Goal: Task Accomplishment & Management: Manage account settings

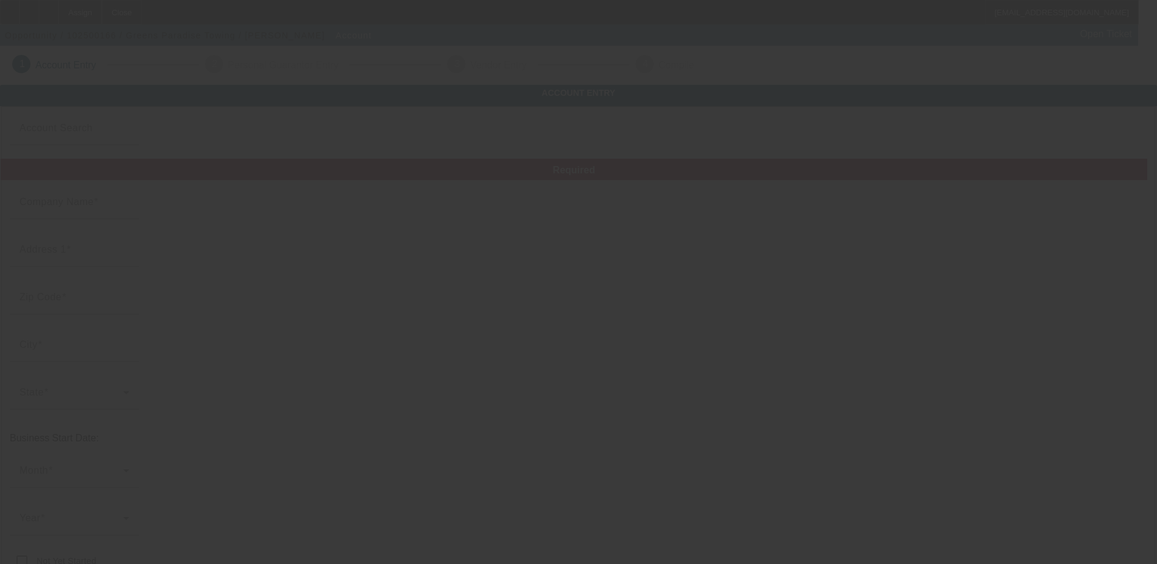
type input "10/7/2025"
type input "Greens Paradise Towing"
type input "774 Roe Rd"
type input "95969"
type input "Paradise"
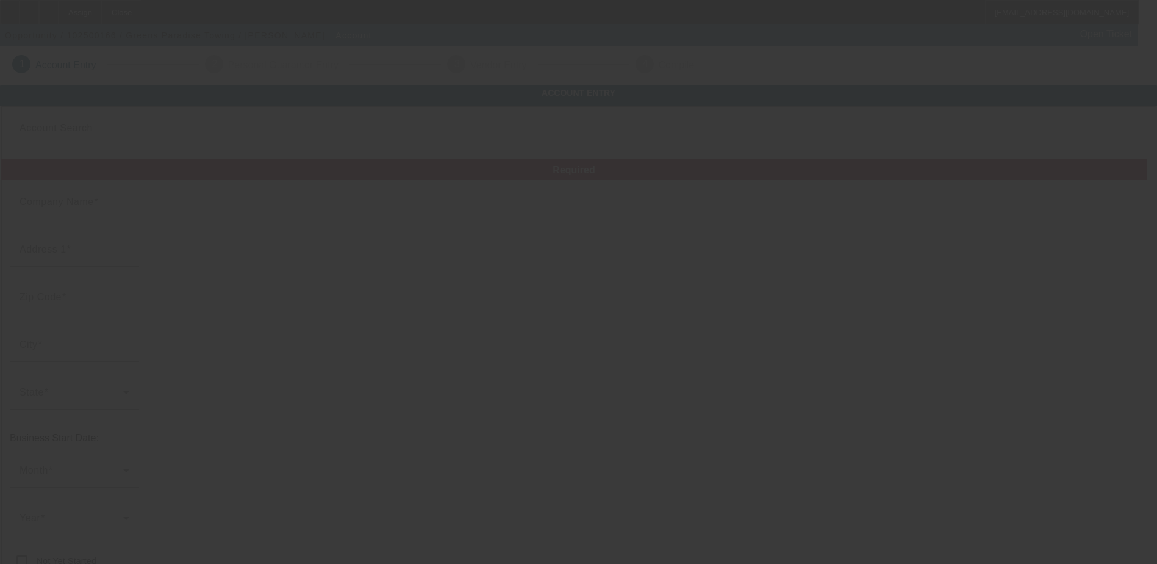
type input "(530) 815-5666"
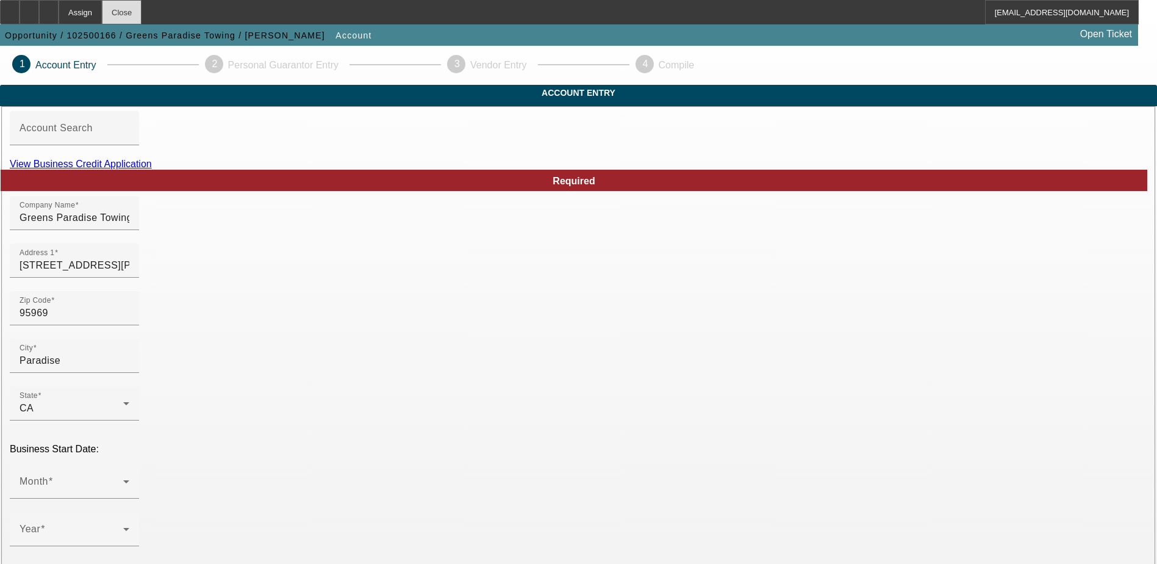
click at [142, 13] on div "Close" at bounding box center [122, 12] width 40 height 24
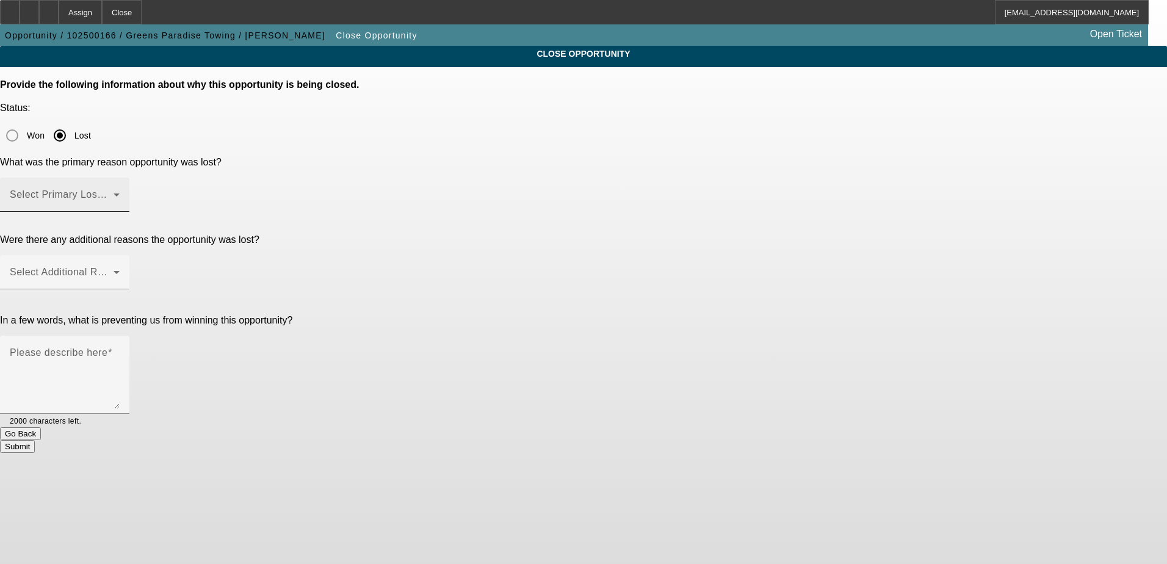
click at [113, 192] on span at bounding box center [62, 199] width 104 height 15
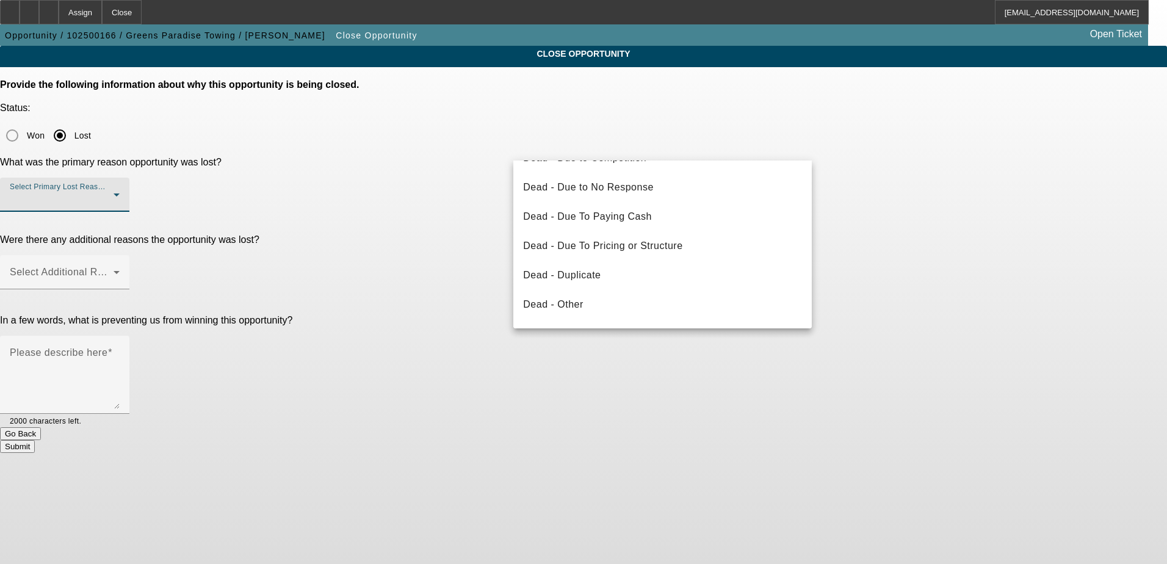
scroll to position [122, 0]
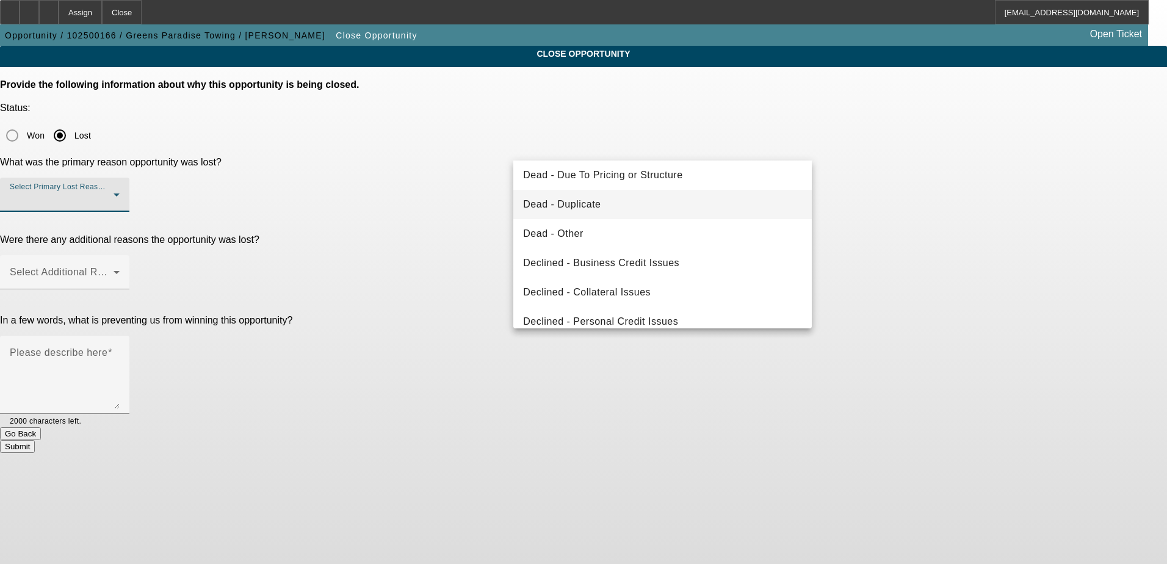
click at [589, 203] on span "Dead - Duplicate" at bounding box center [561, 204] width 77 height 15
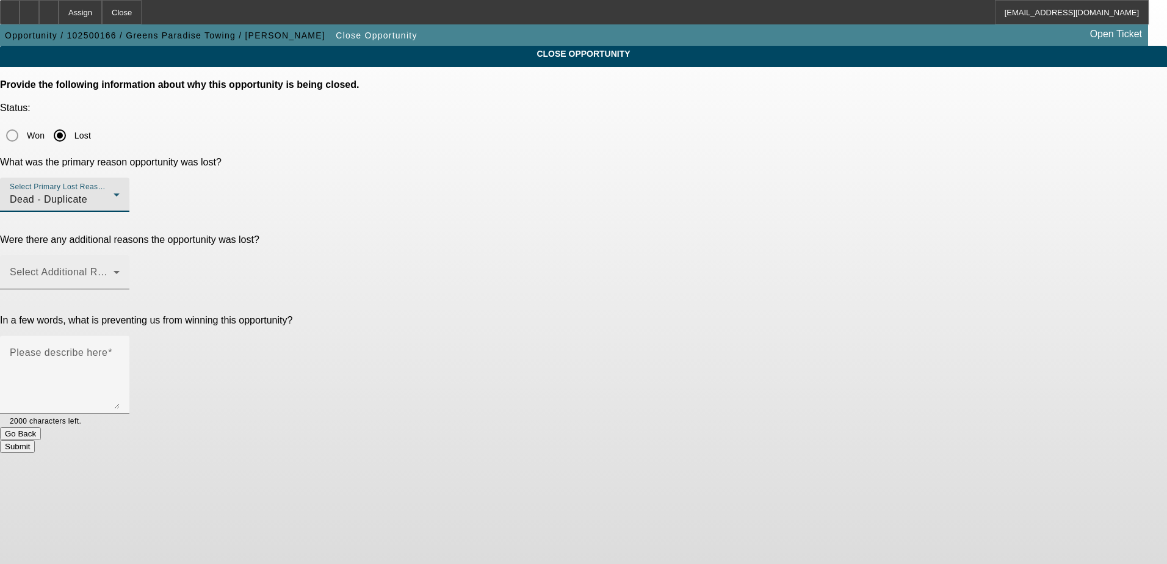
click at [113, 270] on span at bounding box center [62, 277] width 104 height 15
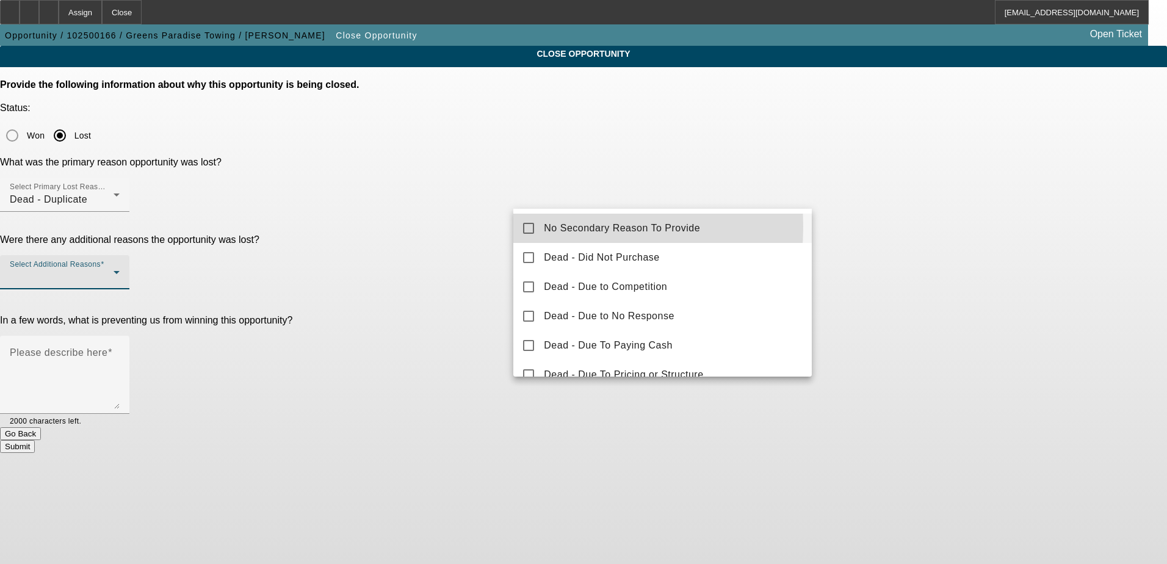
click at [534, 226] on mat-pseudo-checkbox at bounding box center [528, 228] width 11 height 11
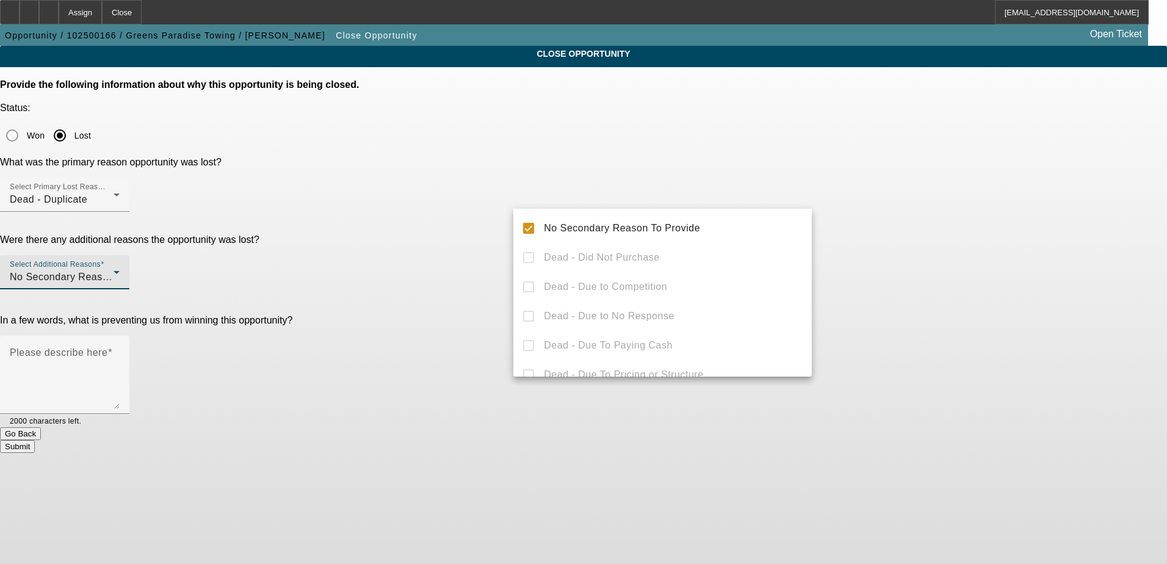
click at [851, 268] on div at bounding box center [583, 282] width 1167 height 564
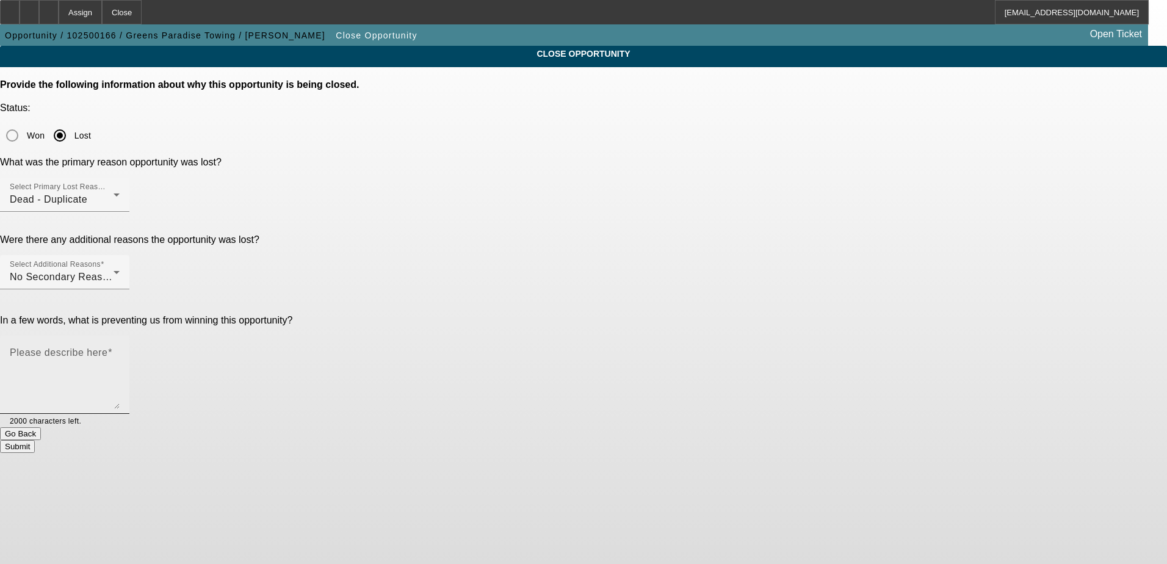
click at [120, 350] on textarea "Please describe here" at bounding box center [65, 379] width 110 height 59
click at [120, 350] on textarea "Pg's application was for his other business." at bounding box center [65, 379] width 110 height 59
type textarea "PG's application was for his other business."
click at [35, 440] on button "Submit" at bounding box center [17, 446] width 35 height 13
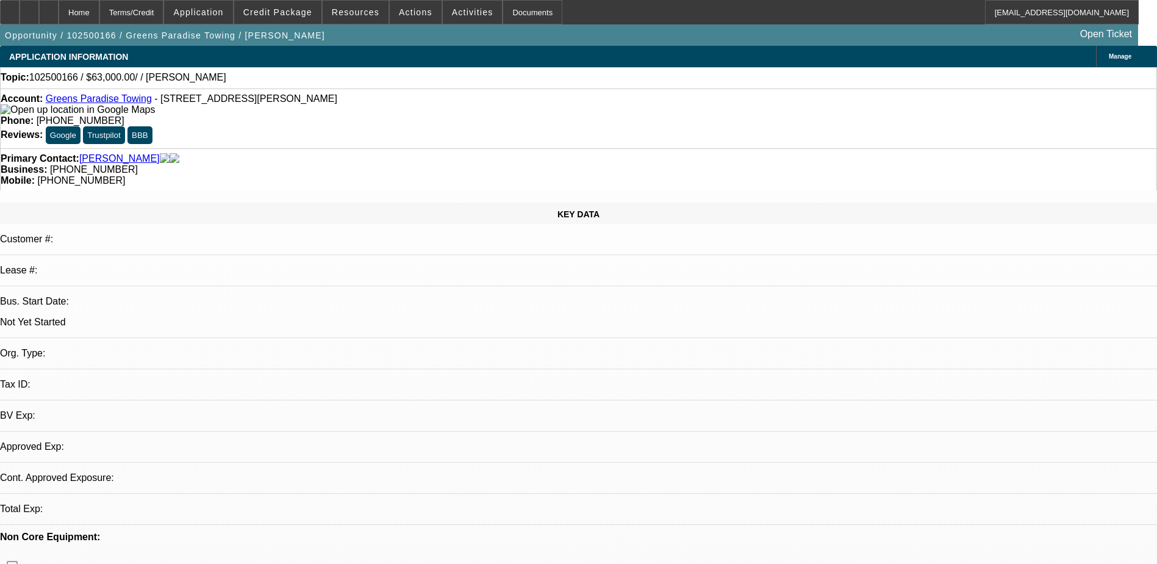
select select "0"
select select "2"
select select "0.1"
select select "4"
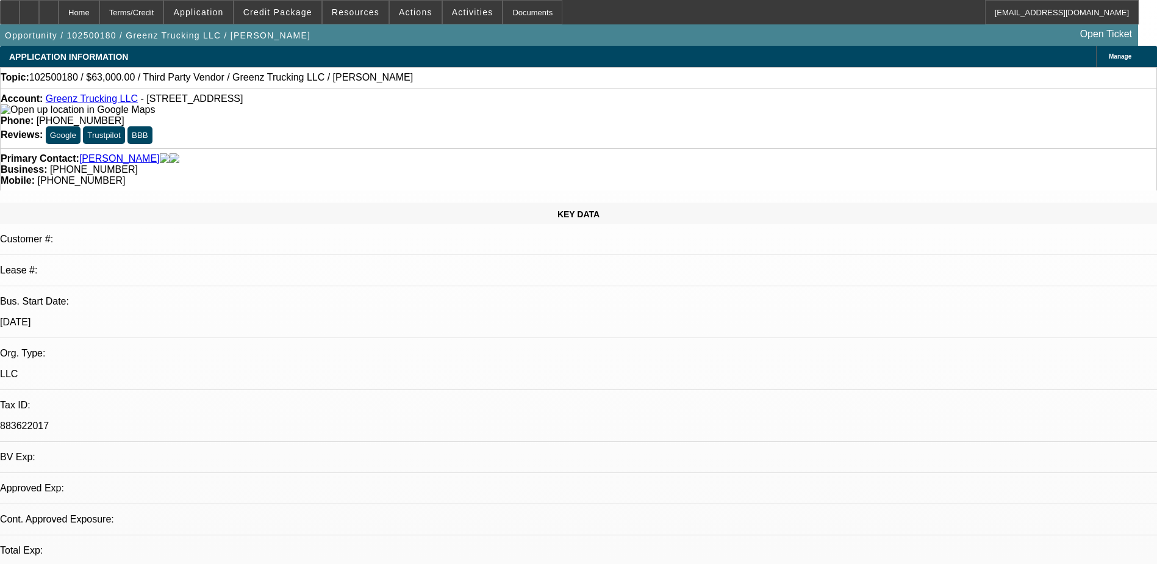
select select "0"
select select "2"
select select "0.1"
select select "4"
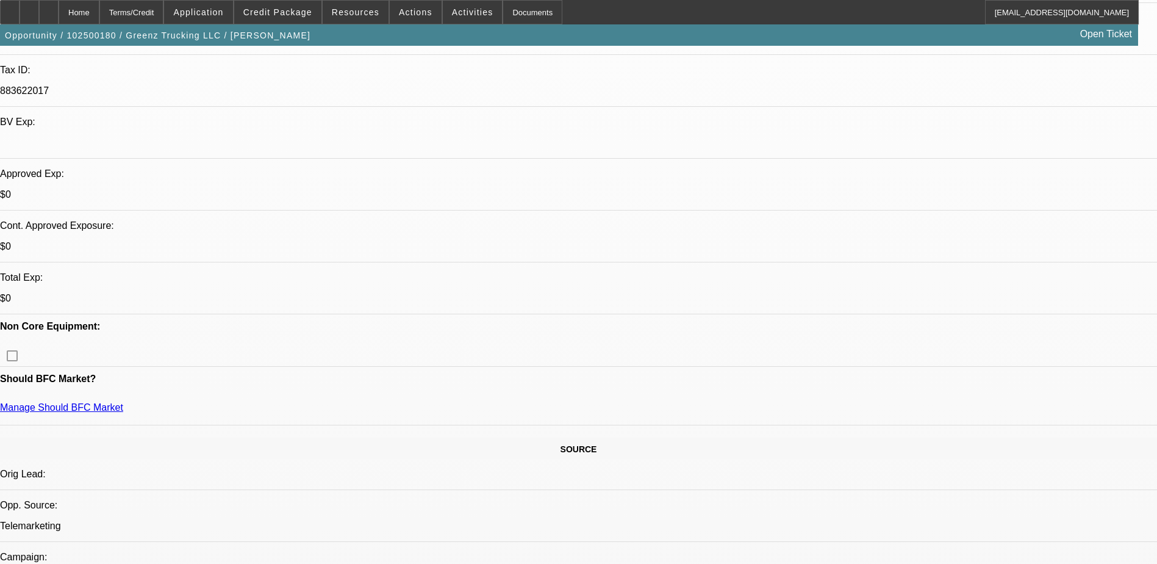
scroll to position [427, 0]
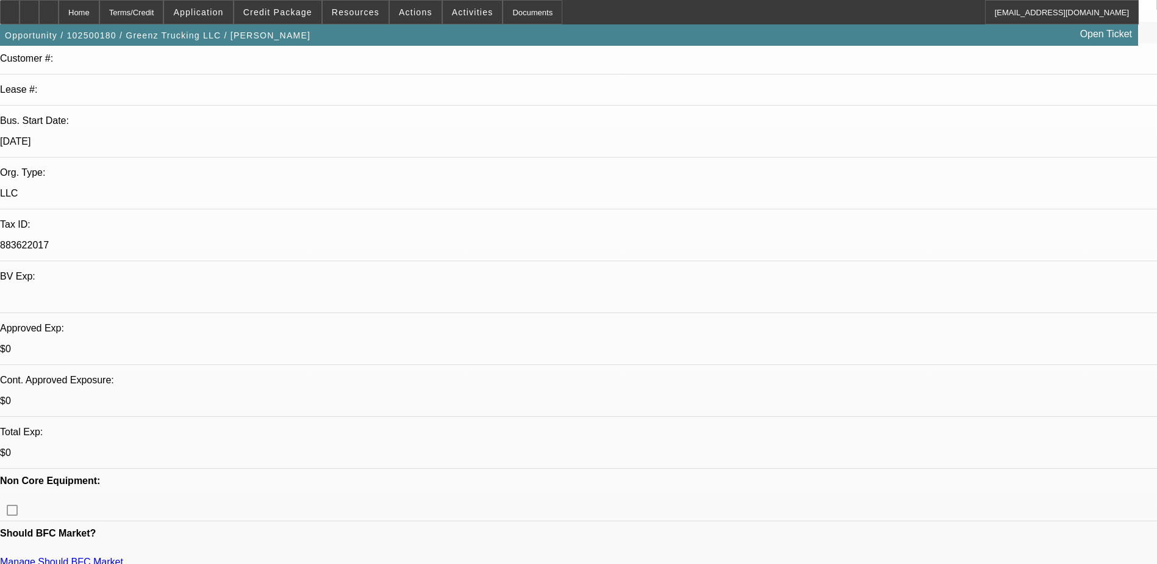
scroll to position [0, 0]
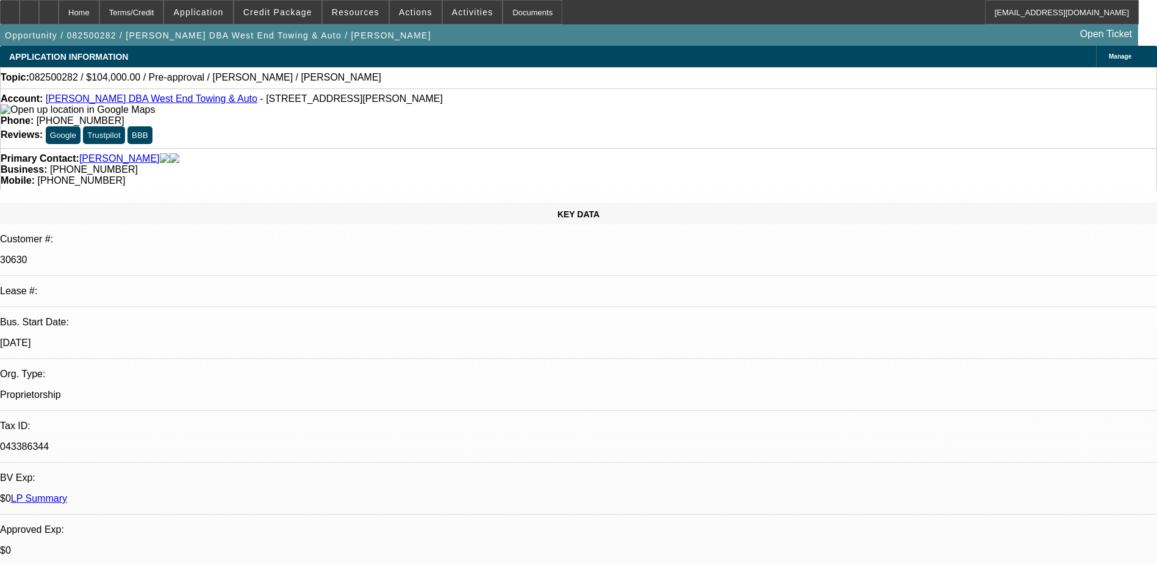
select select "0"
select select "2"
select select "0"
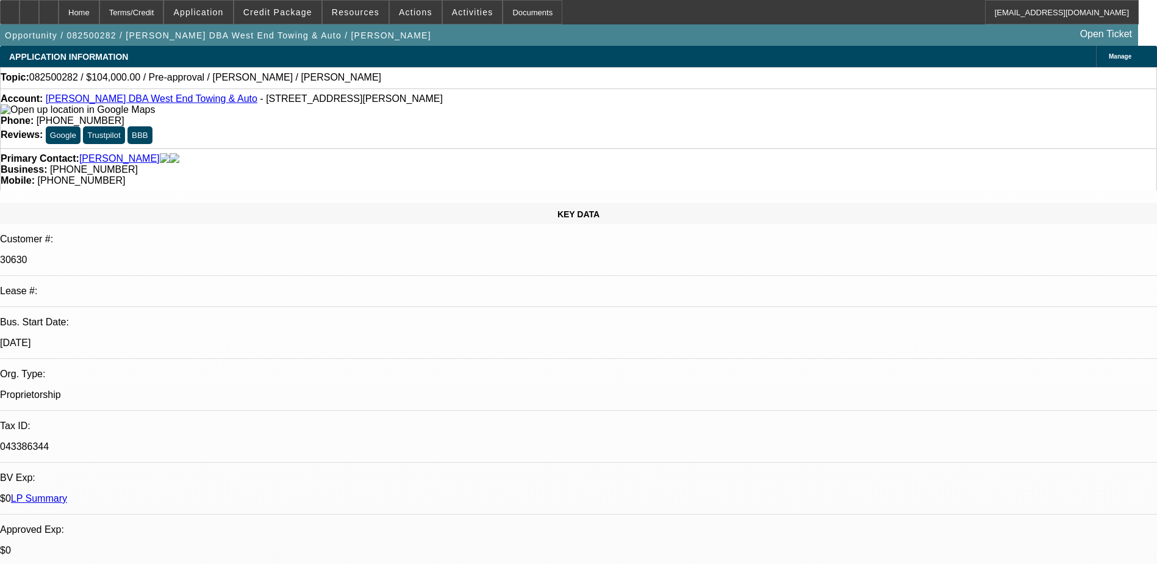
select select "0"
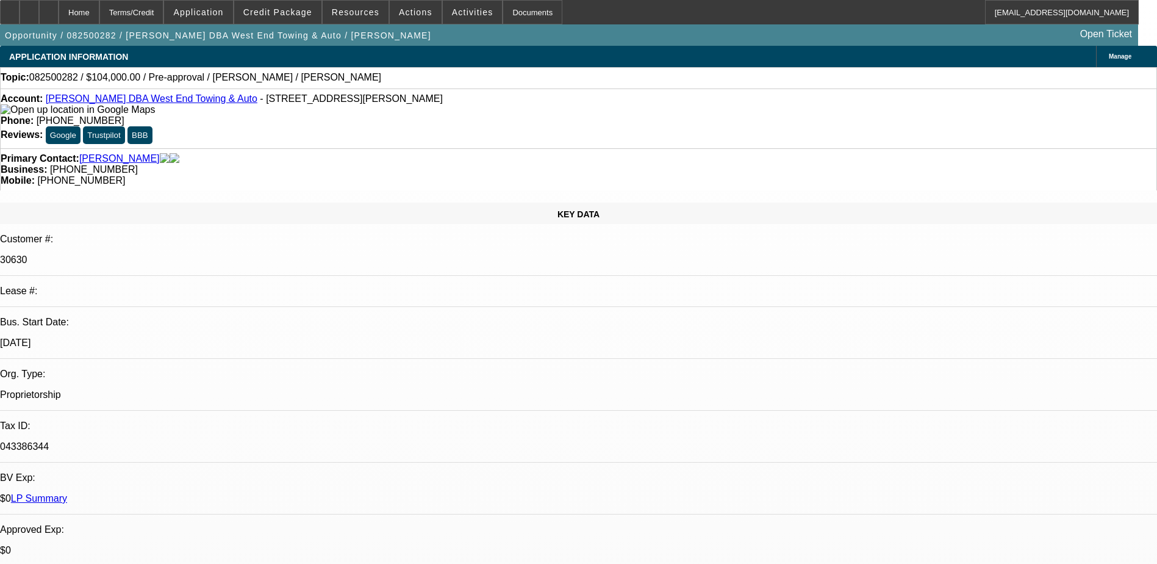
select select "0"
select select "1"
select select "2"
select select "6"
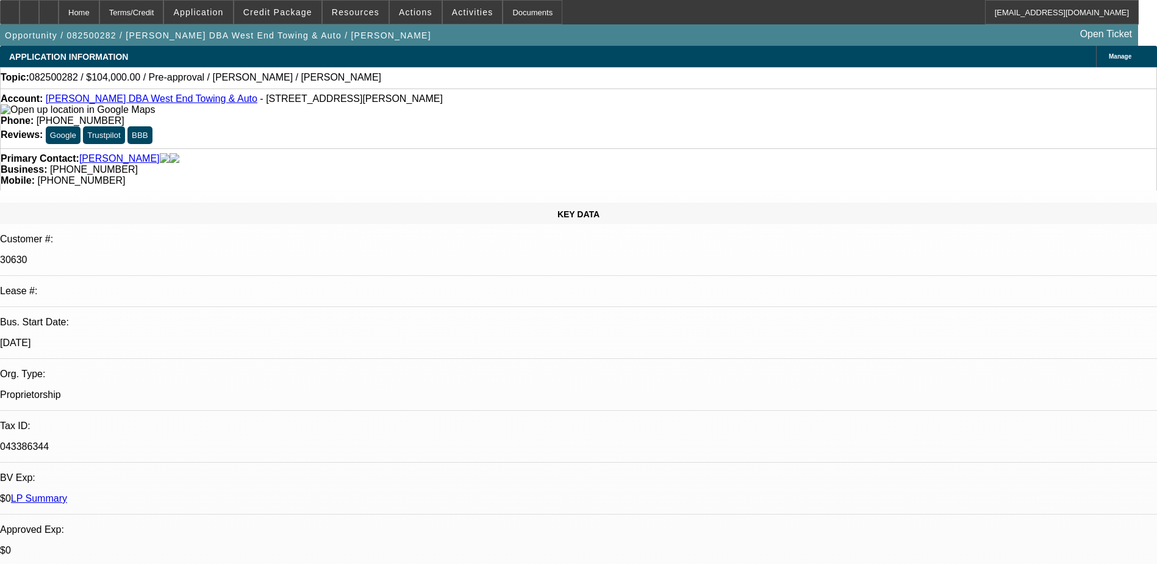
select select "1"
select select "6"
select select "1"
select select "2"
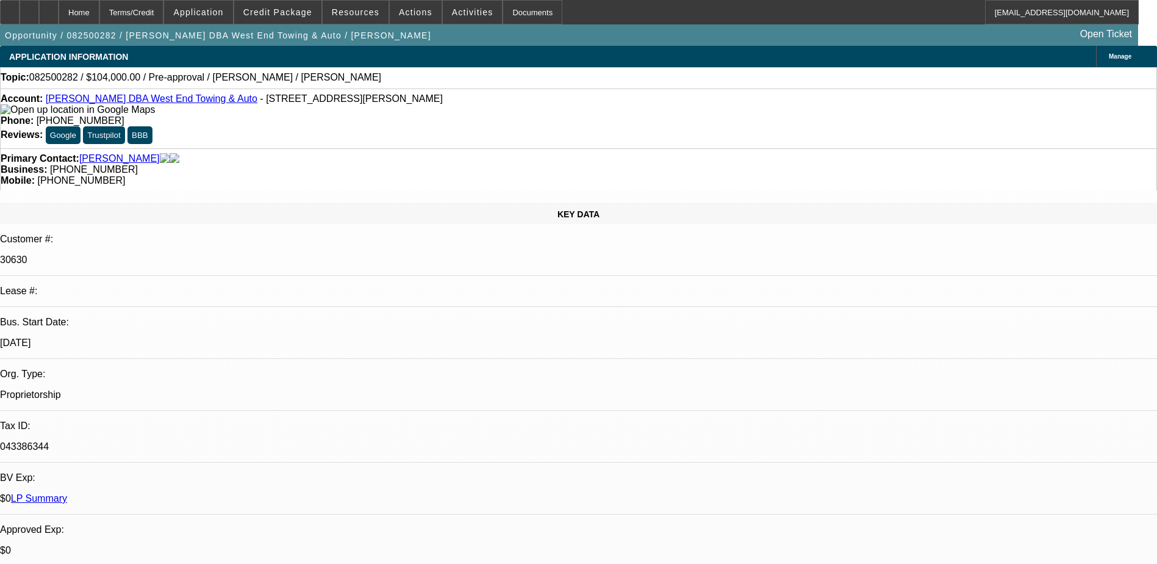
select select "6"
select select "1"
select select "6"
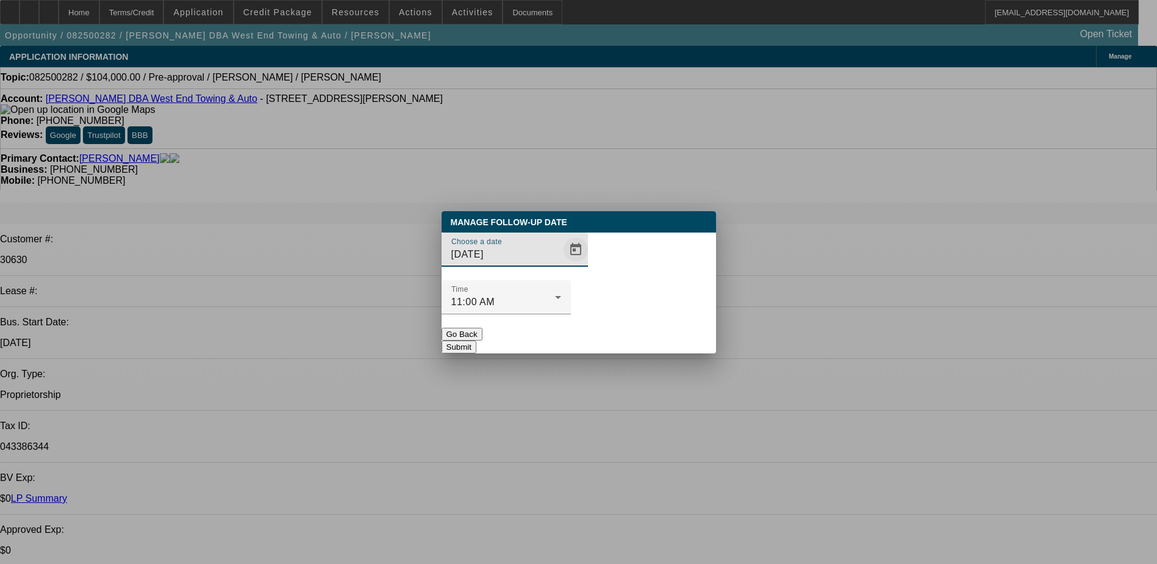
click at [561, 264] on span "Open calendar" at bounding box center [575, 249] width 29 height 29
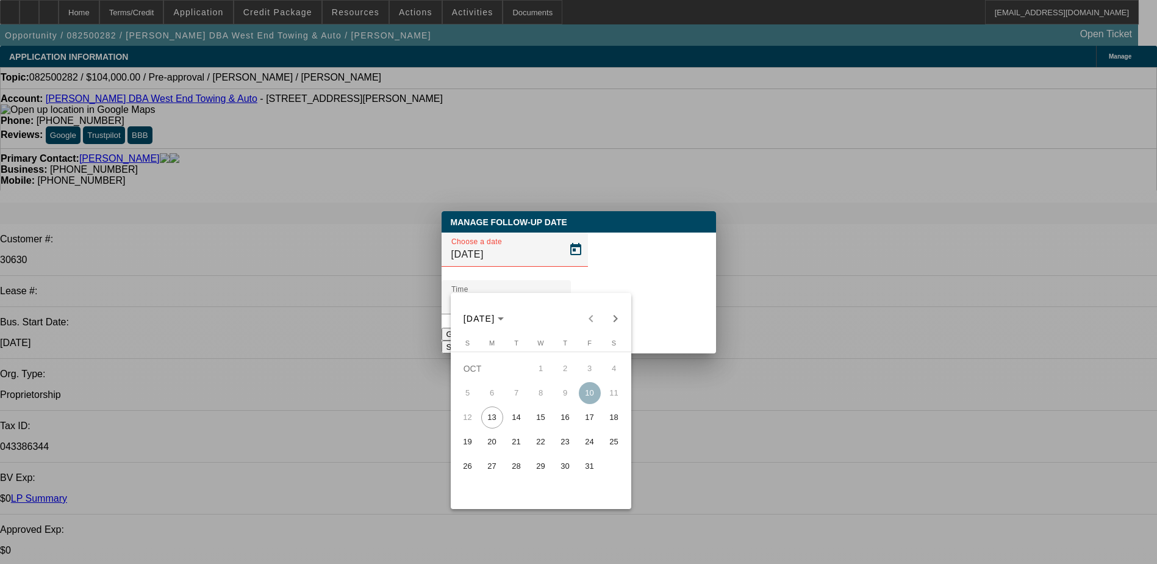
click at [561, 421] on span "16" at bounding box center [566, 417] width 22 height 22
type input "[DATE]"
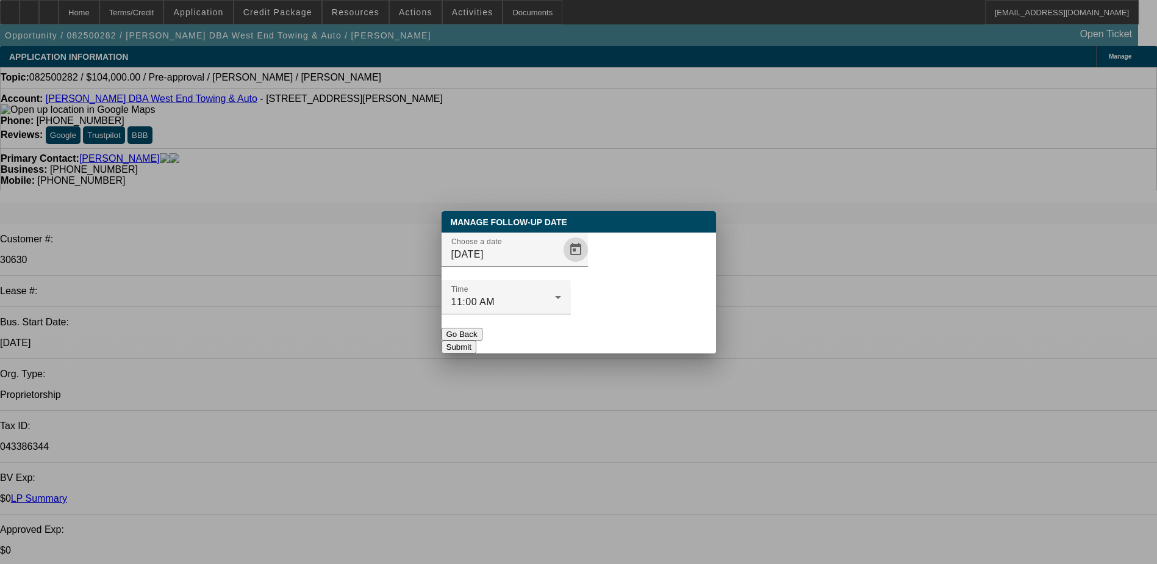
click at [477, 340] on button "Submit" at bounding box center [459, 346] width 35 height 13
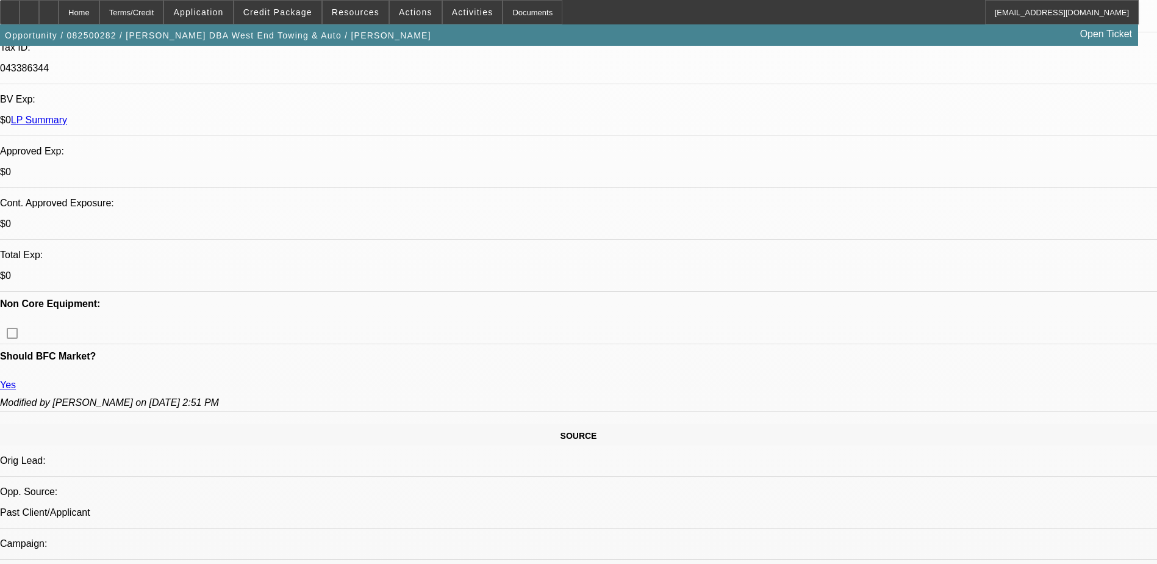
scroll to position [366, 0]
